Goal: Information Seeking & Learning: Learn about a topic

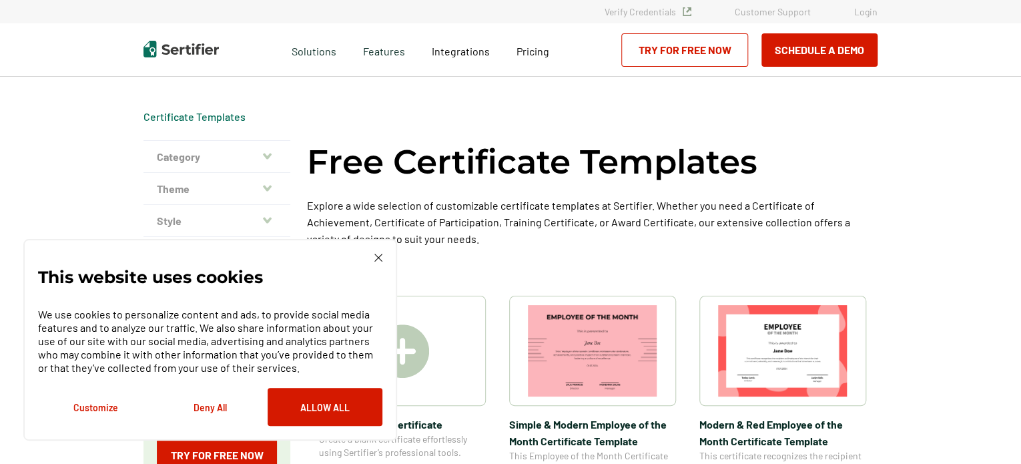
click at [374, 258] on img at bounding box center [378, 258] width 8 height 8
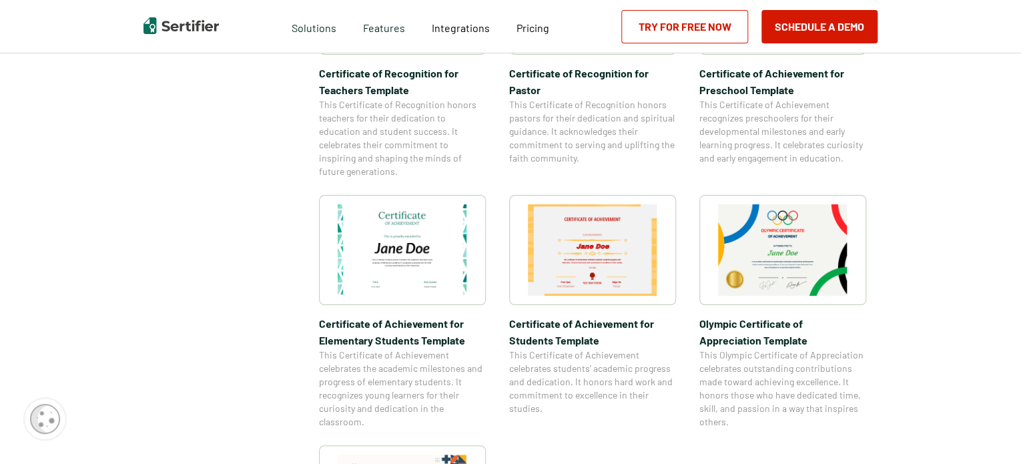
scroll to position [1272, 0]
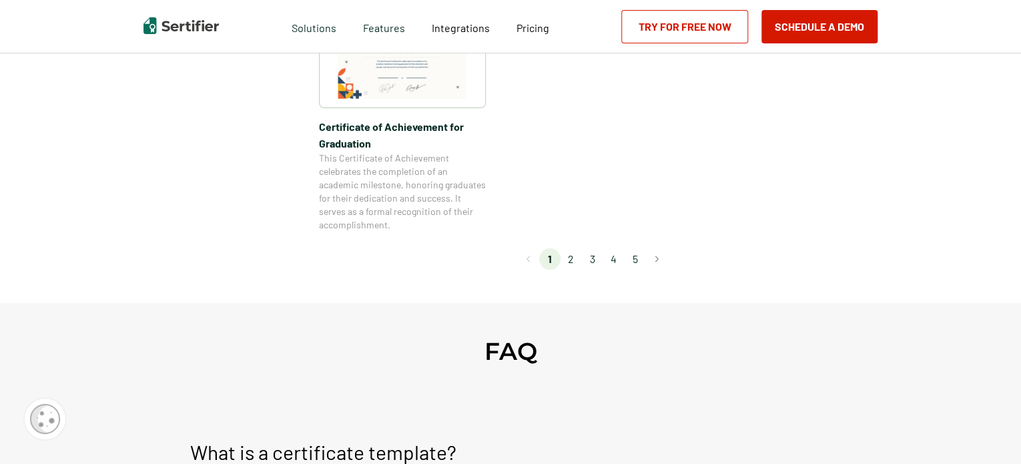
click at [575, 260] on li "2" at bounding box center [571, 258] width 21 height 21
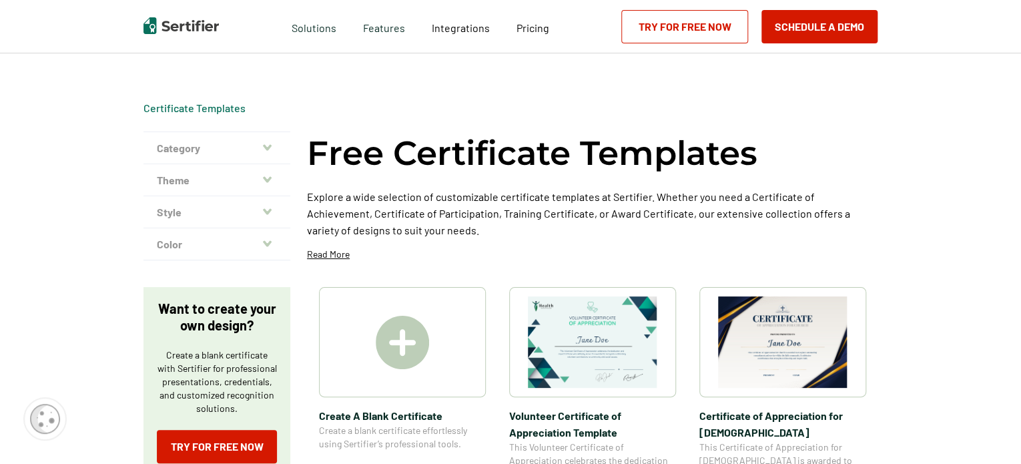
scroll to position [0, 0]
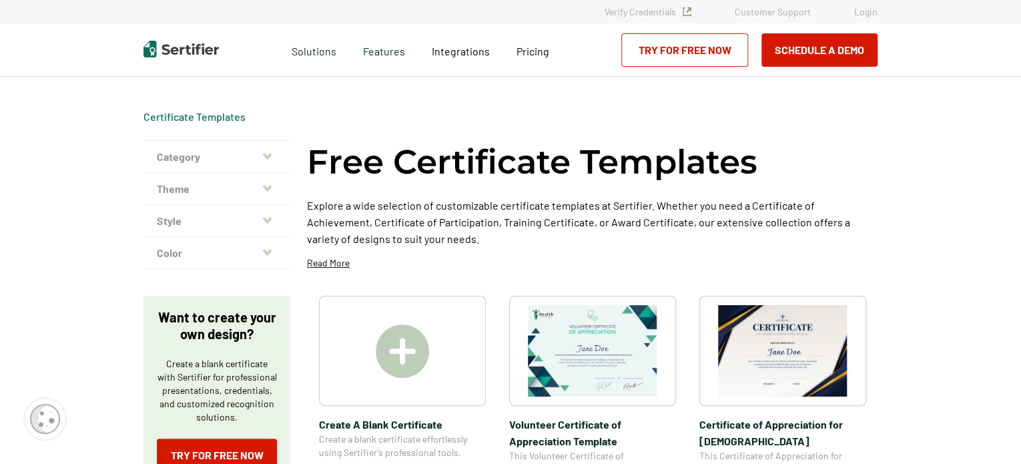
click at [405, 349] on img at bounding box center [402, 350] width 53 height 53
